Goal: Find specific page/section: Find specific page/section

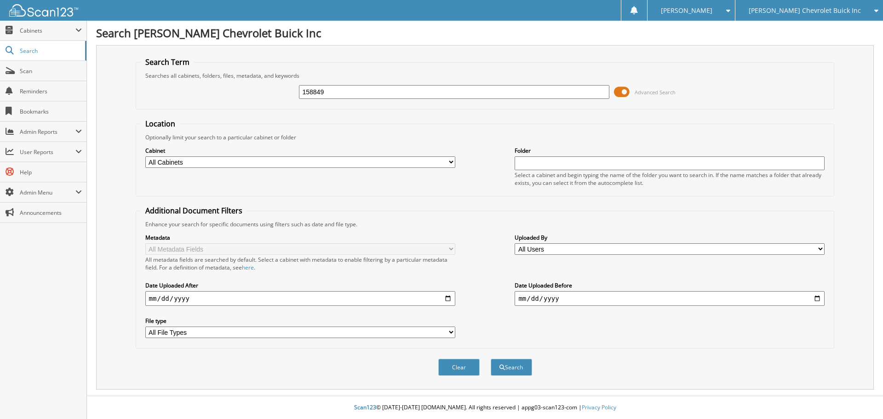
type input "158849"
click at [491, 359] on button "Search" at bounding box center [511, 367] width 41 height 17
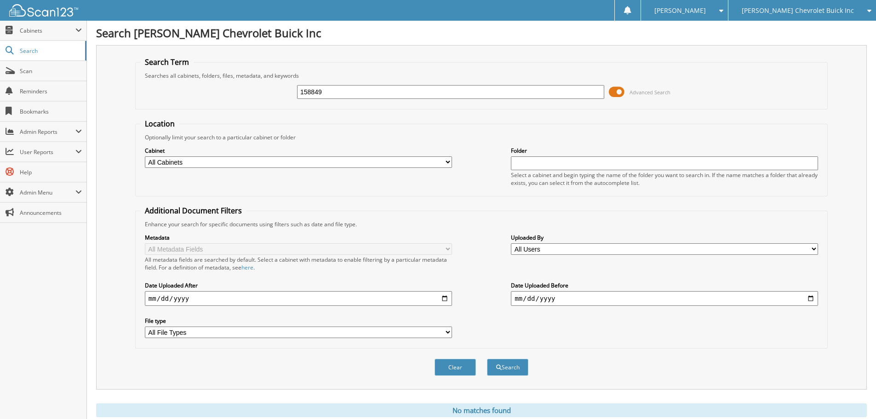
click at [831, 13] on span "[PERSON_NAME] Chevrolet Buick Inc" at bounding box center [798, 11] width 112 height 6
click at [798, 32] on link "[PERSON_NAME]" at bounding box center [803, 29] width 148 height 16
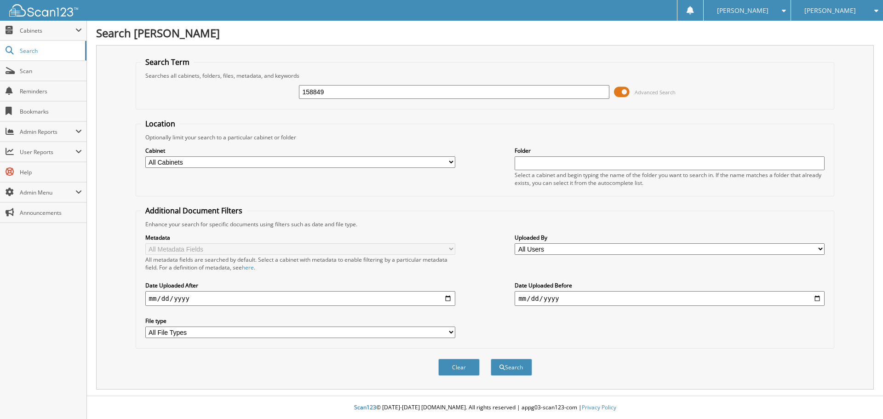
type input "158849"
click at [491, 359] on button "Search" at bounding box center [511, 367] width 41 height 17
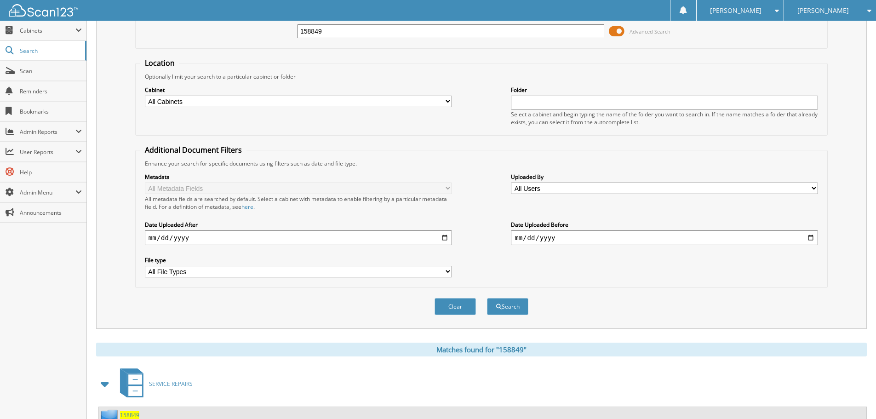
scroll to position [146, 0]
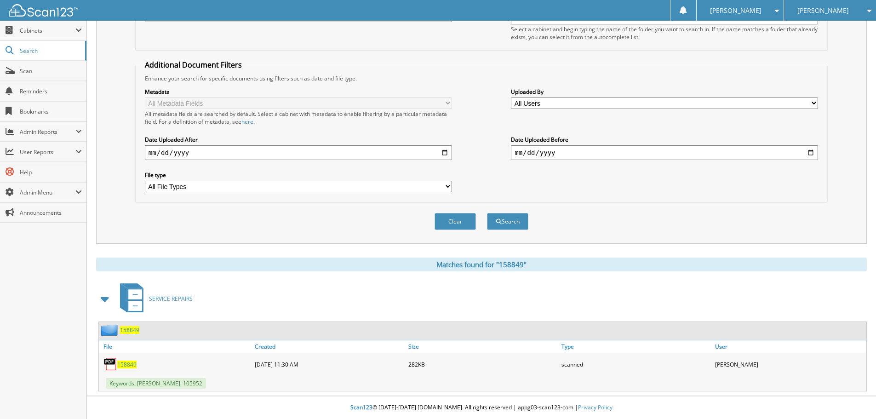
click at [124, 364] on span "158849" at bounding box center [126, 365] width 19 height 8
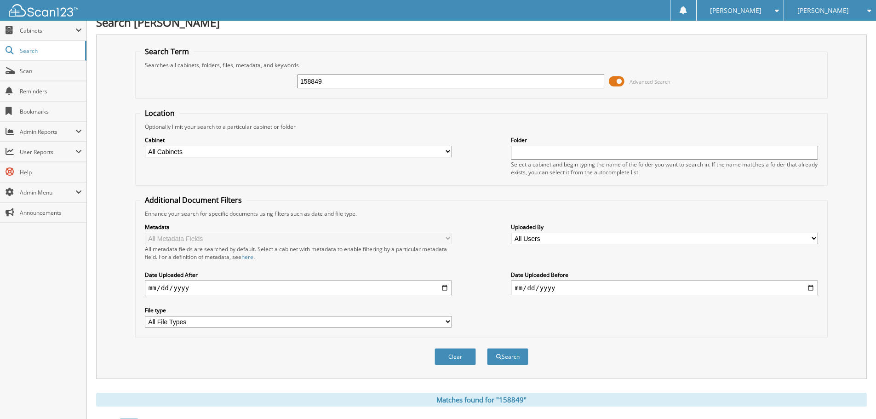
scroll to position [0, 0]
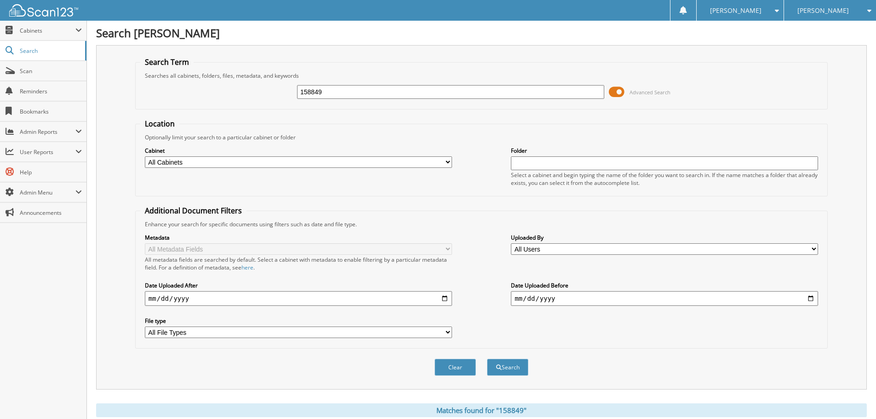
click at [404, 82] on div "158849 Advanced Search" at bounding box center [481, 92] width 683 height 25
click at [401, 88] on input "158849" at bounding box center [450, 92] width 307 height 14
type input "158933"
click at [487, 359] on button "Search" at bounding box center [507, 367] width 41 height 17
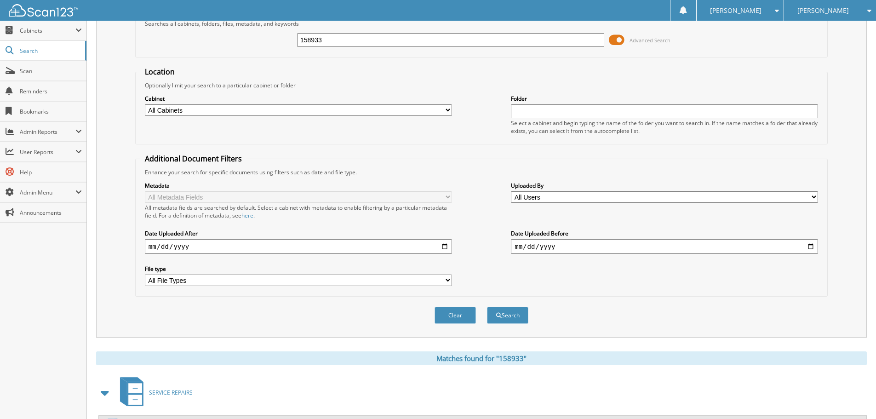
scroll to position [146, 0]
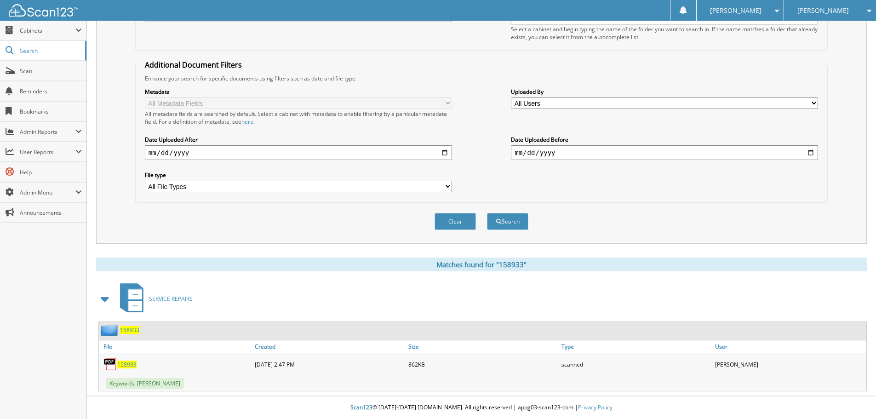
click at [132, 365] on span "158933" at bounding box center [126, 365] width 19 height 8
